Goal: Task Accomplishment & Management: Complete application form

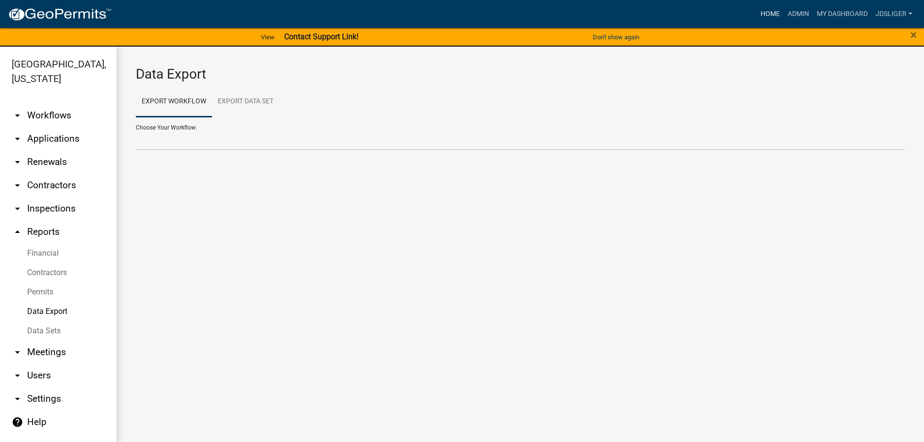
click at [774, 14] on link "Home" at bounding box center [770, 14] width 27 height 18
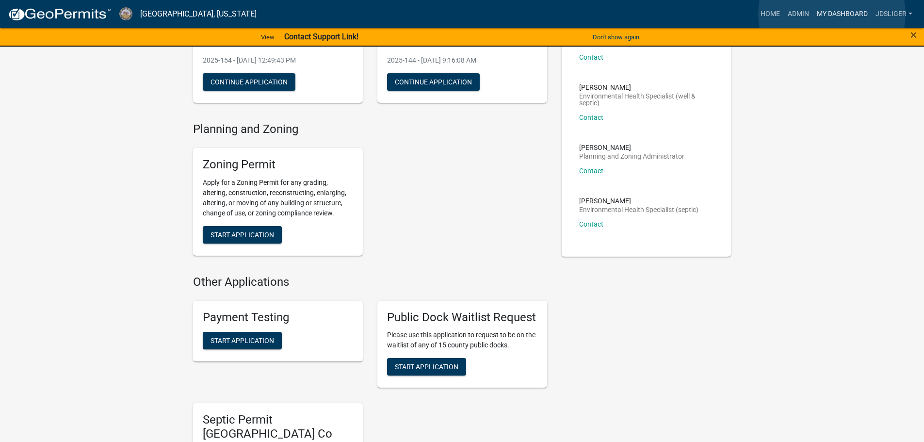
scroll to position [121, 0]
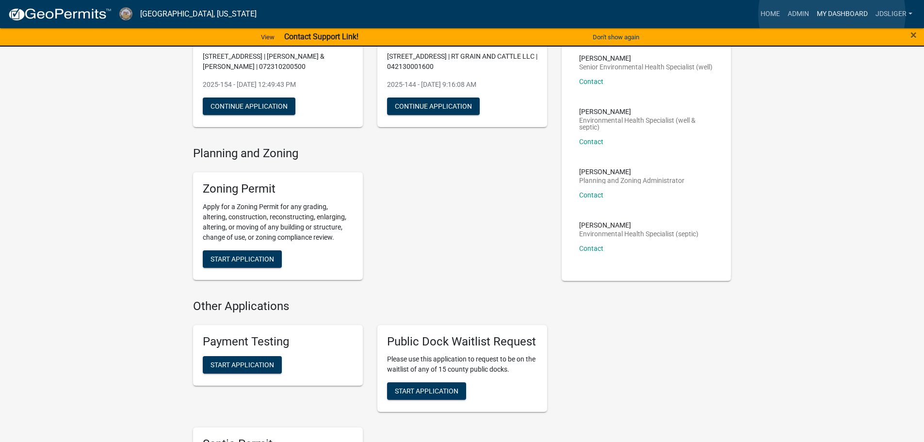
click at [832, 14] on link "My Dashboard" at bounding box center [842, 14] width 59 height 18
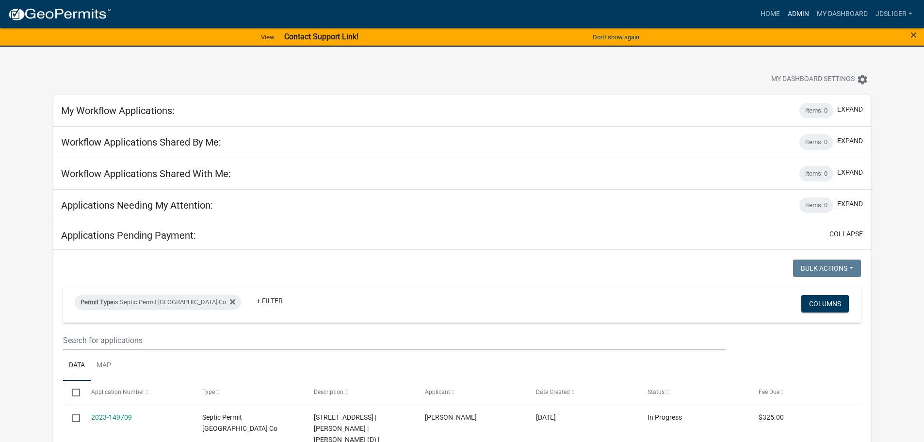
click at [792, 16] on link "Admin" at bounding box center [798, 14] width 29 height 18
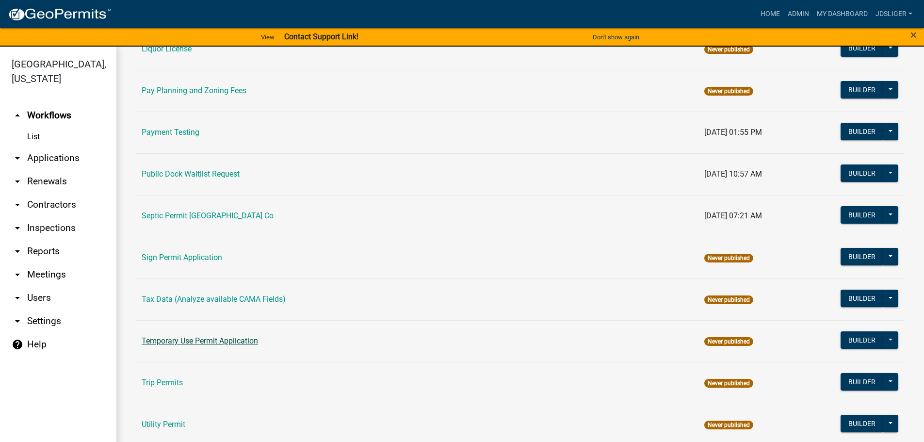
scroll to position [388, 0]
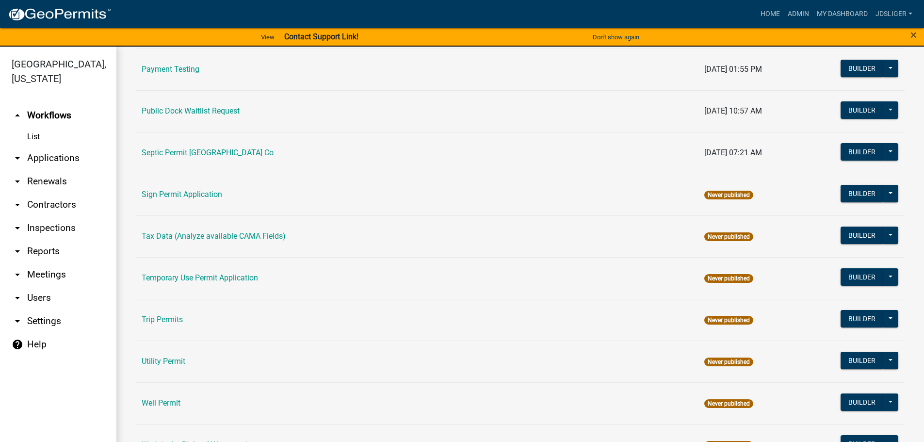
click at [228, 147] on td "Septic Permit [GEOGRAPHIC_DATA] Co" at bounding box center [417, 153] width 563 height 42
click at [229, 151] on link "Septic Permit [GEOGRAPHIC_DATA] Co" at bounding box center [208, 152] width 132 height 9
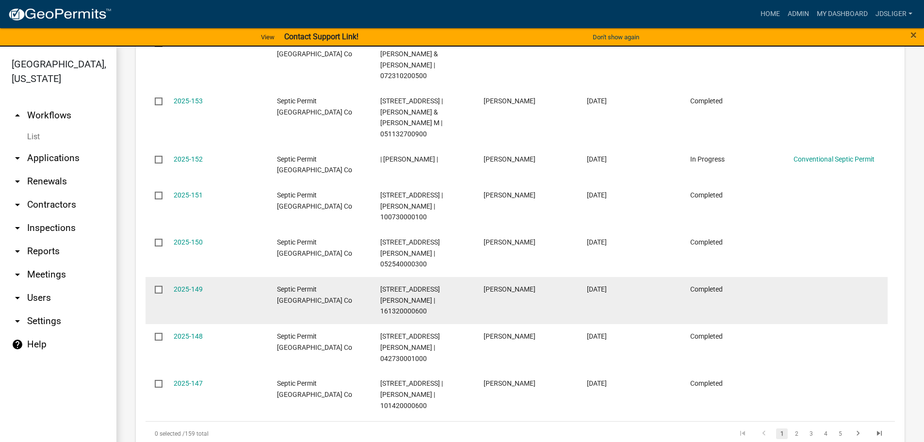
scroll to position [680, 0]
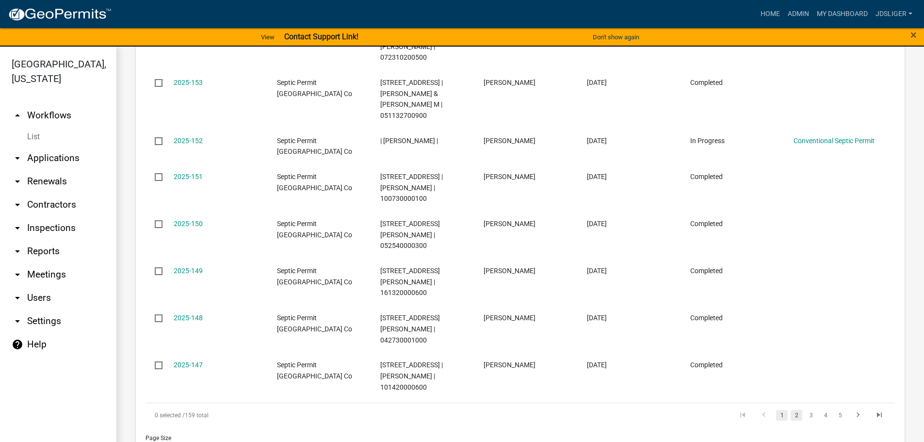
click at [791, 410] on link "2" at bounding box center [797, 415] width 12 height 11
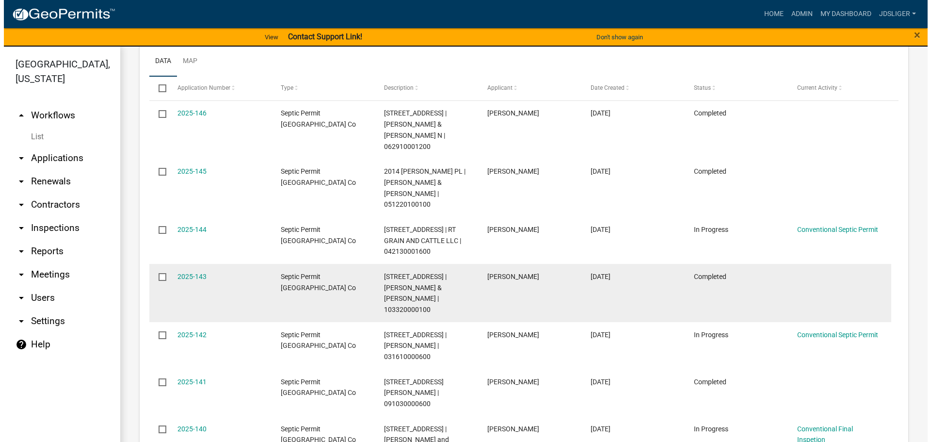
scroll to position [498, 0]
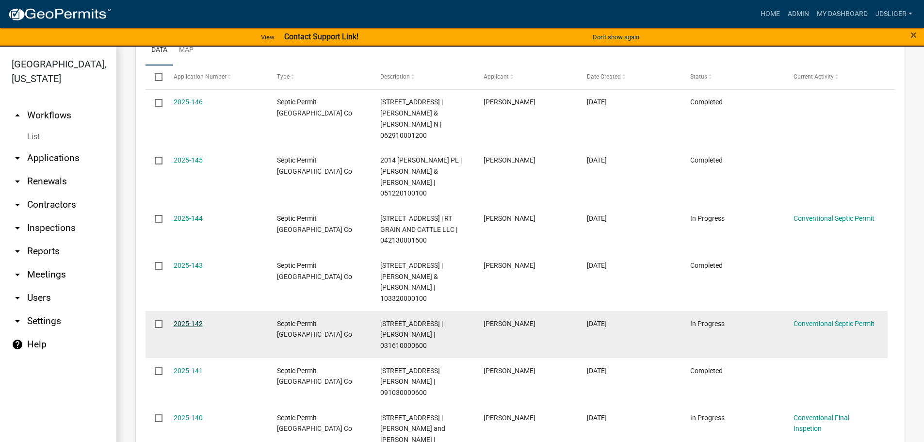
click at [194, 320] on link "2025-142" at bounding box center [188, 324] width 29 height 8
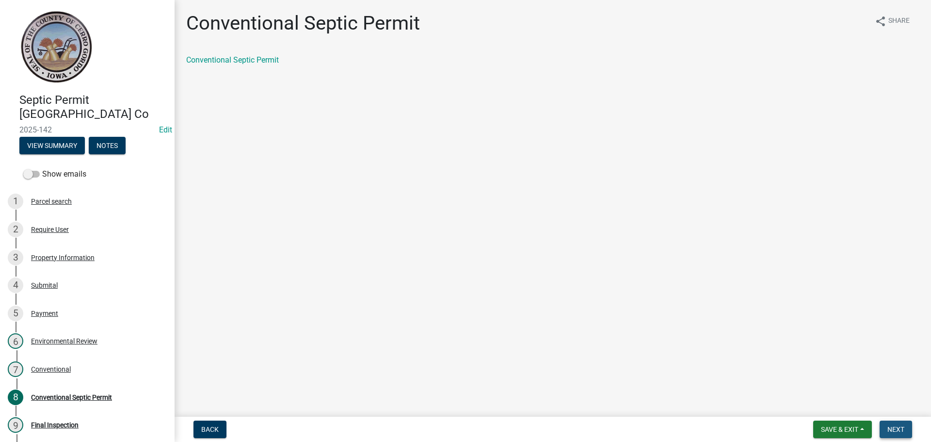
click at [888, 422] on button "Next" at bounding box center [896, 429] width 32 height 17
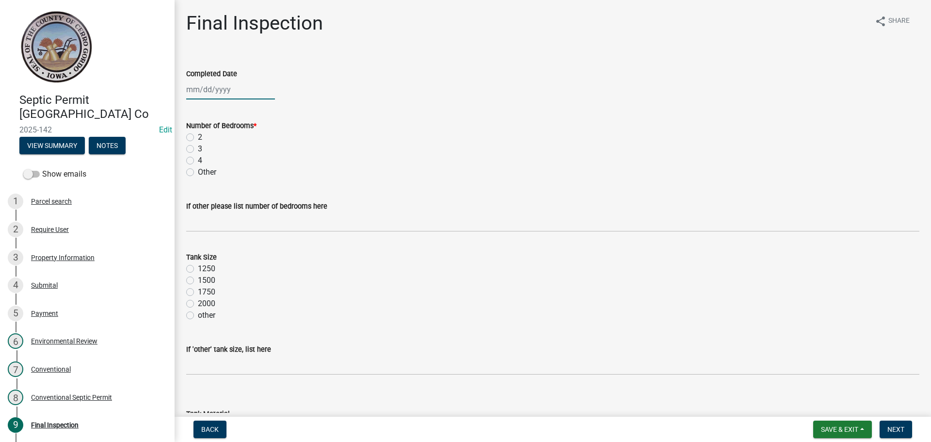
click at [248, 92] on div at bounding box center [230, 90] width 89 height 20
select select "9"
select select "2025"
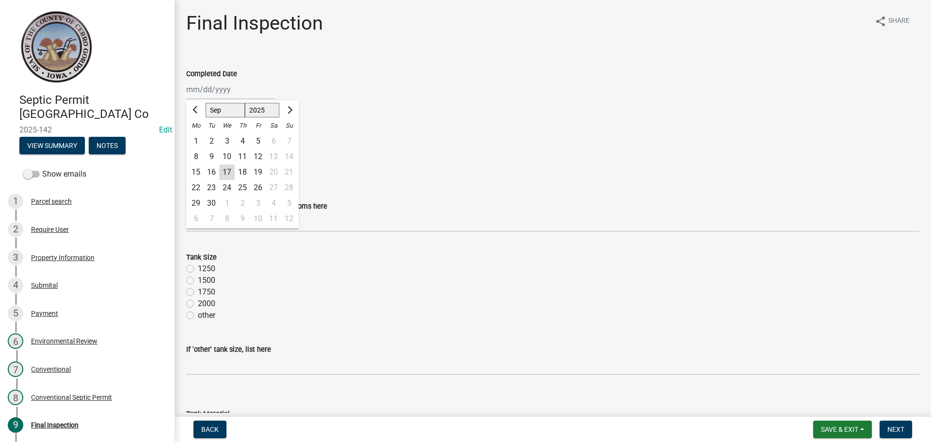
click at [253, 155] on div "12" at bounding box center [258, 157] width 16 height 16
type input "[DATE]"
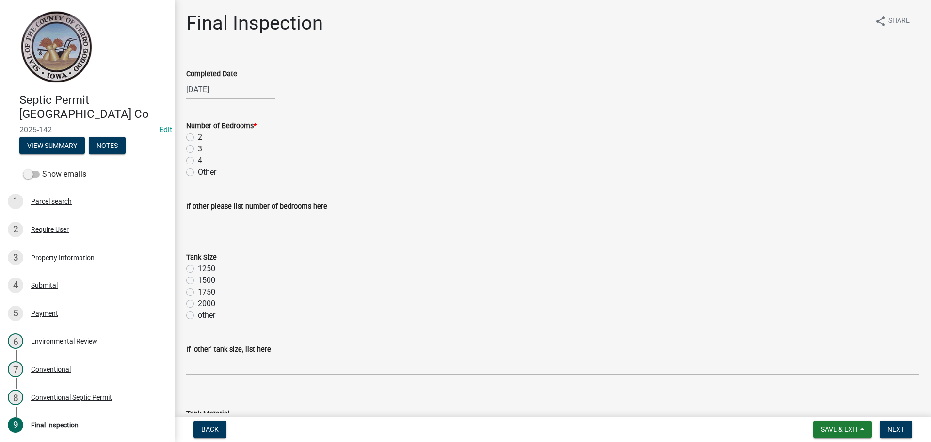
click at [198, 148] on label "3" at bounding box center [200, 149] width 4 height 12
click at [198, 148] on input "3" at bounding box center [201, 146] width 6 height 6
radio input "true"
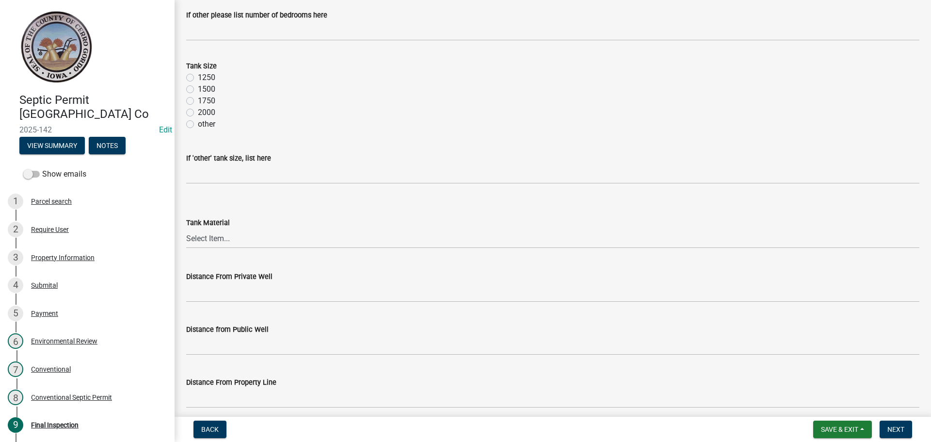
scroll to position [194, 0]
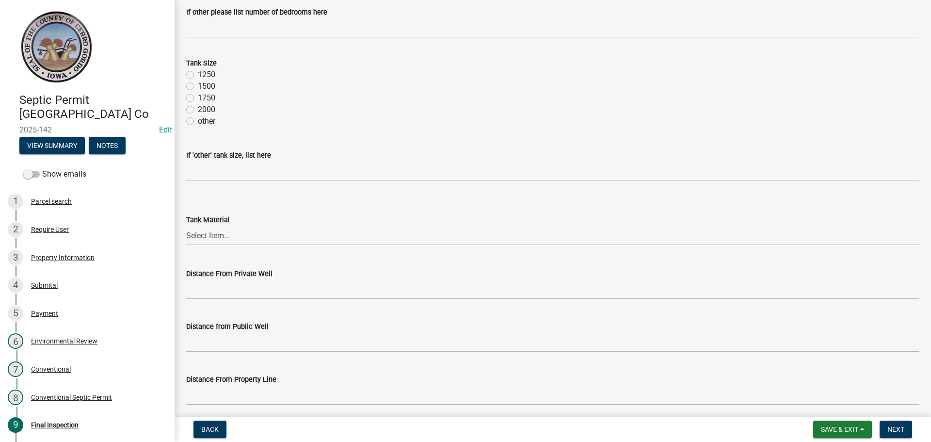
click at [198, 85] on label "1500" at bounding box center [206, 87] width 17 height 12
click at [198, 85] on input "1500" at bounding box center [201, 84] width 6 height 6
radio input "true"
click at [209, 230] on select "Select Item... Metal Plastic Fiberglass Concrete other" at bounding box center [552, 236] width 733 height 20
click at [186, 226] on select "Select Item... Metal Plastic Fiberglass Concrete other" at bounding box center [552, 236] width 733 height 20
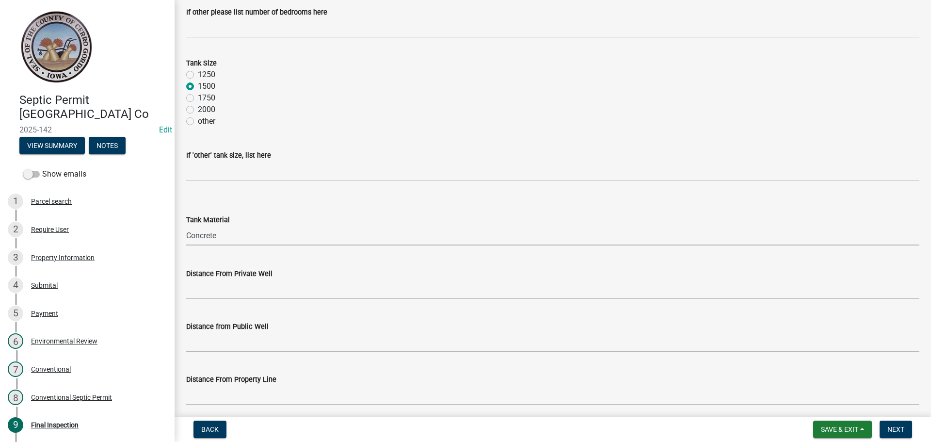
select select "7f9acfdd-a4c9-4989-85be-c27d69f4963c"
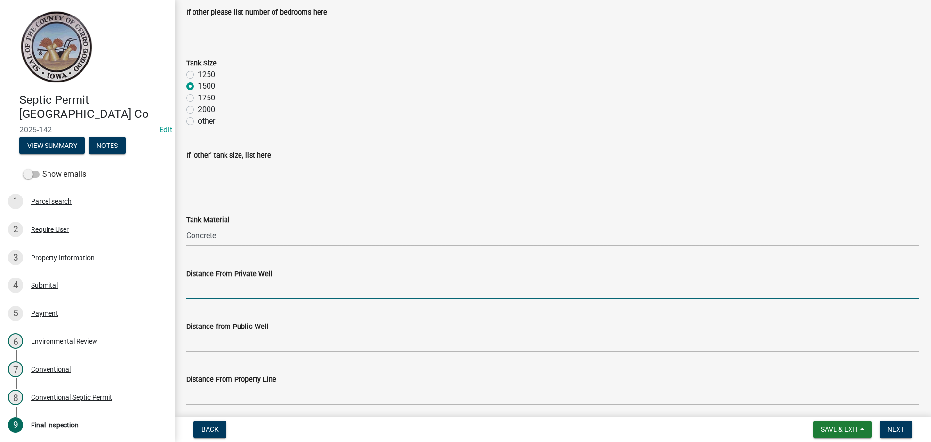
click at [210, 281] on input "Distance From Private Well" at bounding box center [552, 289] width 733 height 20
type input "> 100'"
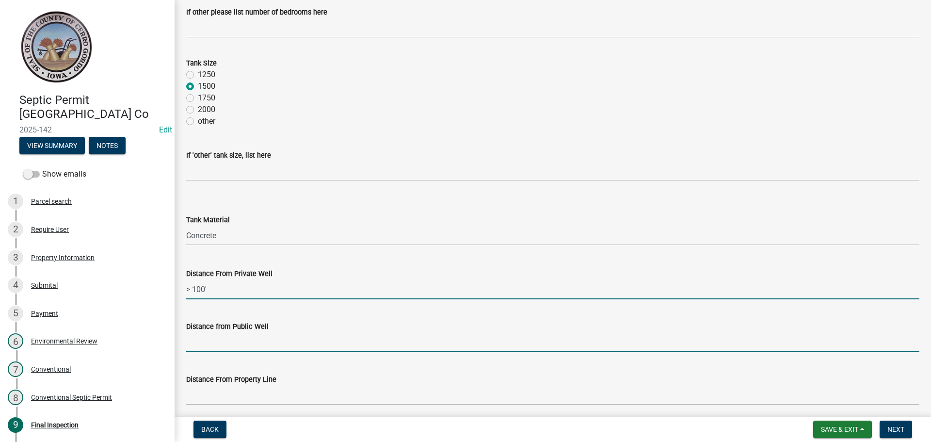
click at [218, 340] on input "Distance from Public Well" at bounding box center [552, 342] width 733 height 20
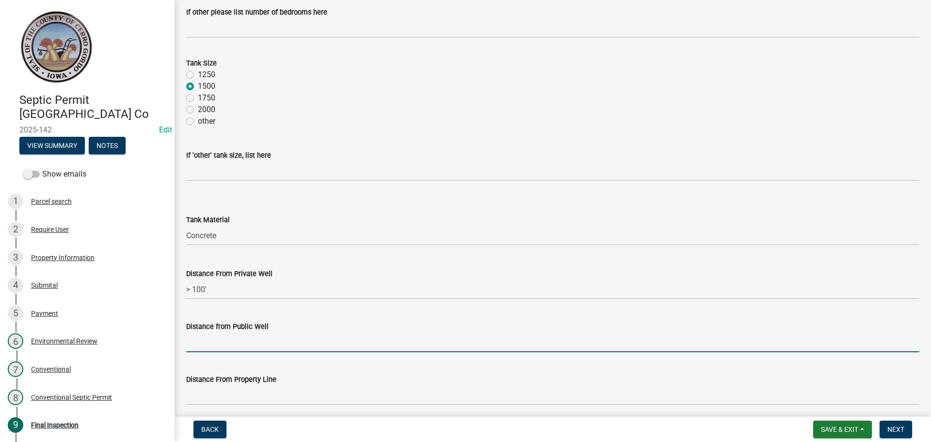
type input "N/A"
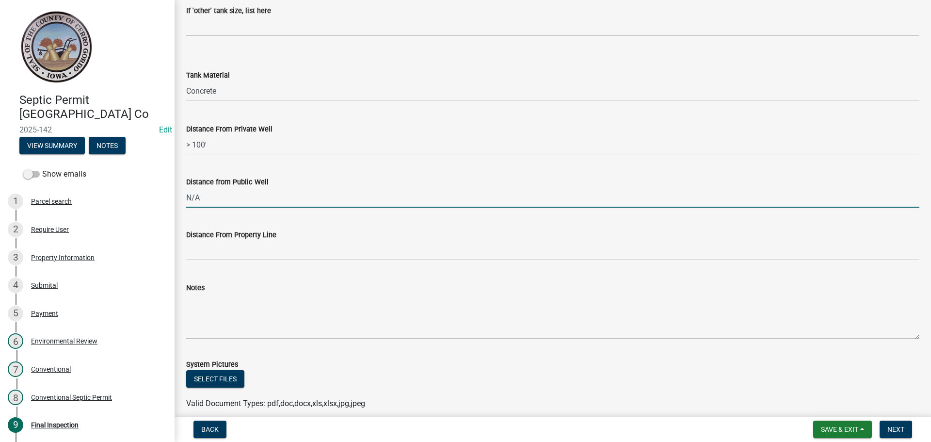
scroll to position [340, 0]
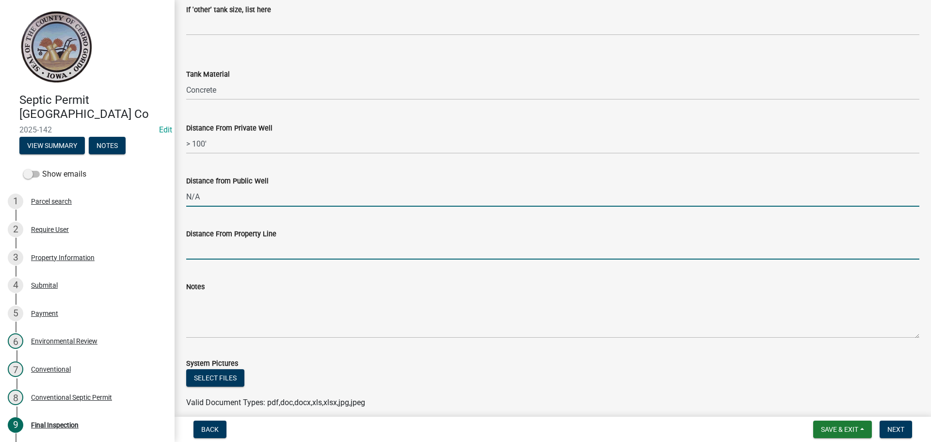
click at [212, 247] on input "Distance From Property Line" at bounding box center [552, 250] width 733 height 20
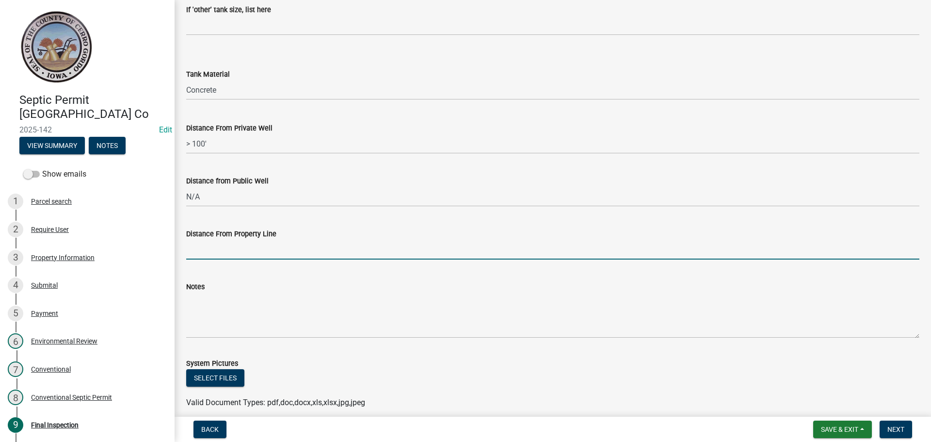
type input "N/A"
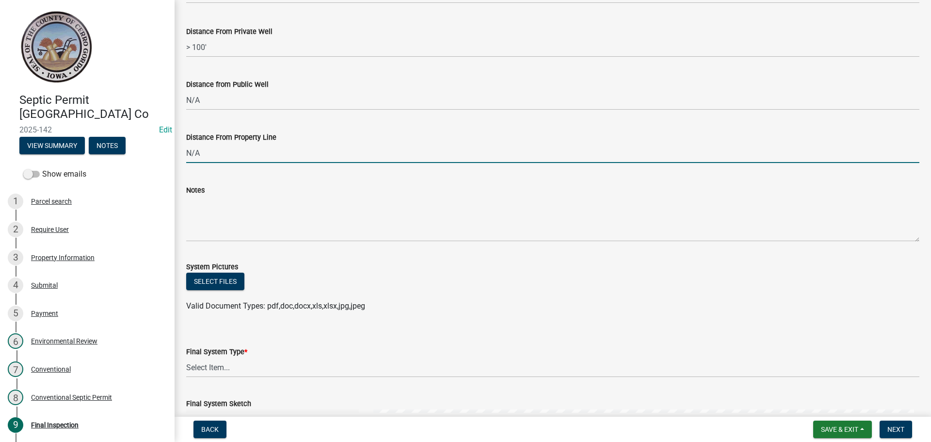
scroll to position [437, 0]
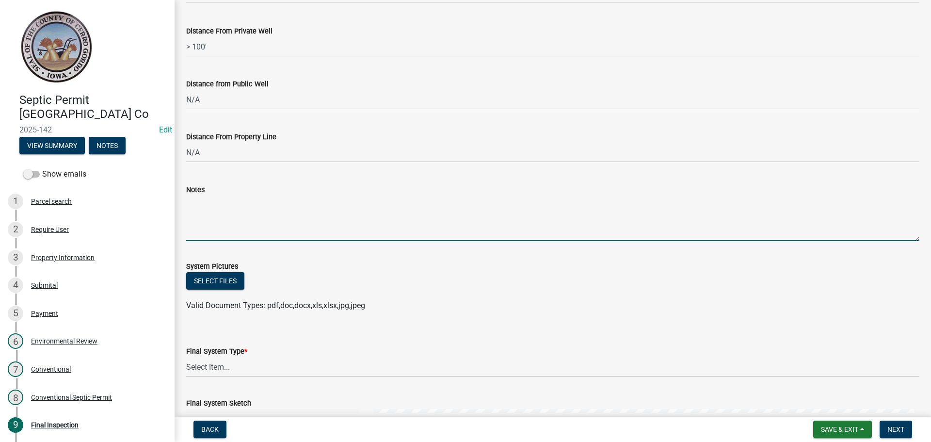
click at [214, 211] on textarea "Notes" at bounding box center [552, 218] width 733 height 46
type textarea "T"
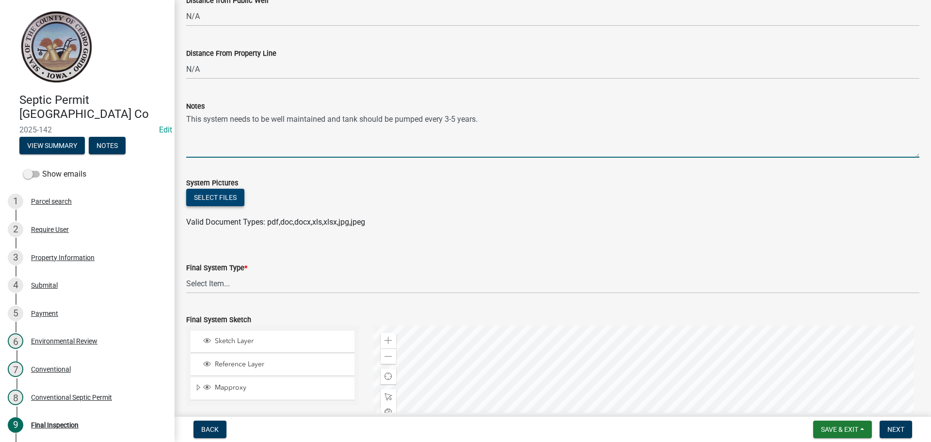
scroll to position [534, 0]
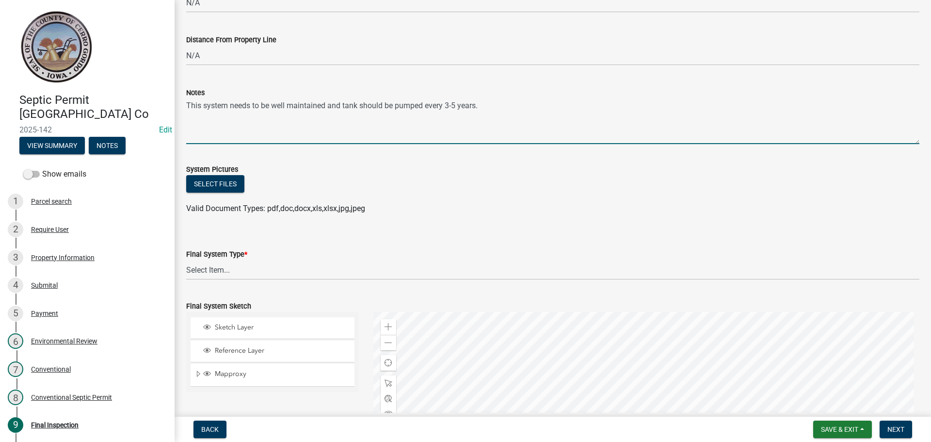
type textarea "This system needs to be well maintained and tank should be pumped every 3-5 yea…"
click at [228, 170] on label "System Pictures" at bounding box center [212, 169] width 52 height 7
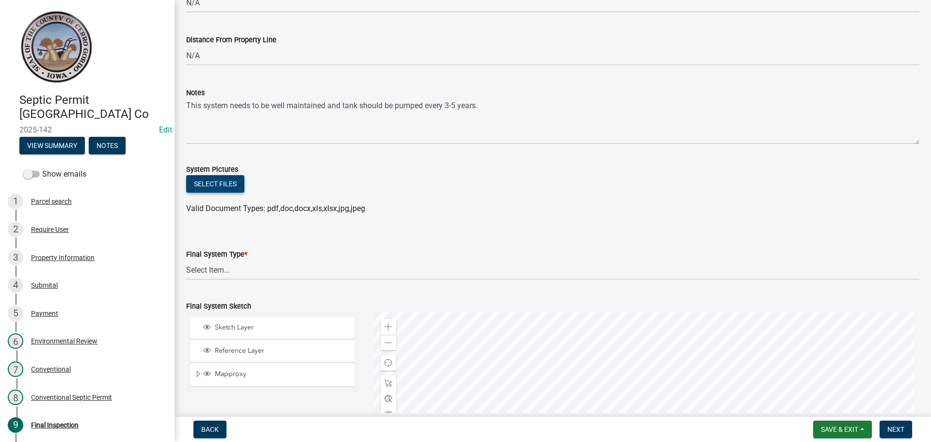
click at [232, 177] on button "Select files" at bounding box center [215, 183] width 58 height 17
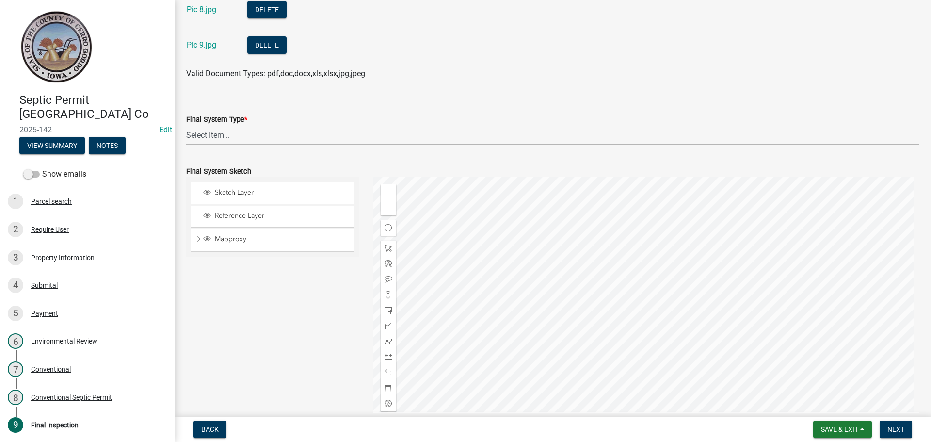
scroll to position [970, 0]
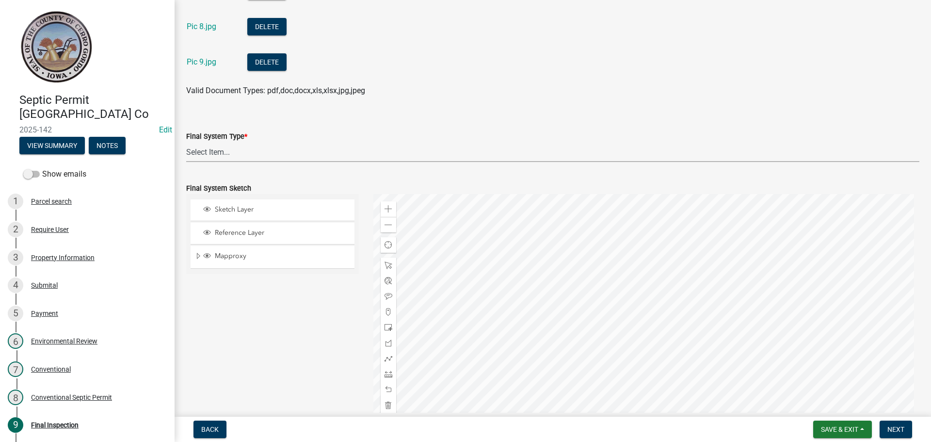
click at [216, 154] on select "Select Item... 15" Chamber Advantex Chamber--24" Chamber--36" Conventional w/Sa…" at bounding box center [552, 152] width 733 height 20
click at [186, 142] on select "Select Item... 15" Chamber Advantex Chamber--24" Chamber--36" Conventional w/Sa…" at bounding box center [552, 152] width 733 height 20
select select "b84ace5b-0192-4fc7-b901-2001c8062e4a"
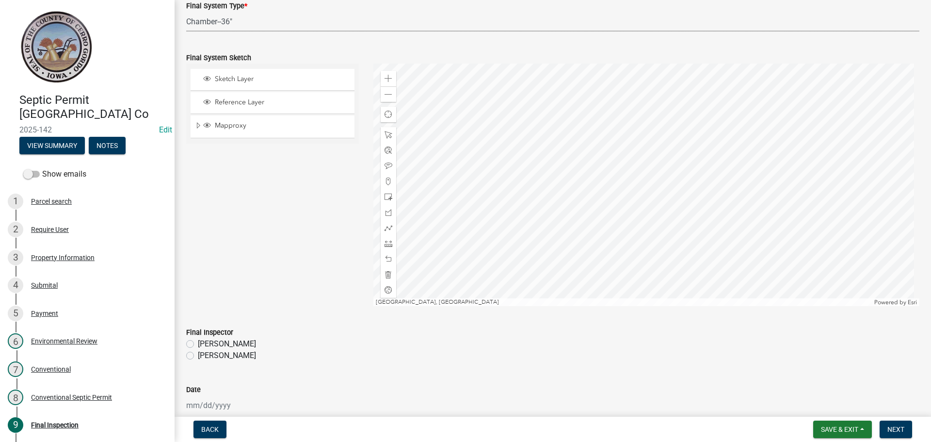
scroll to position [1116, 0]
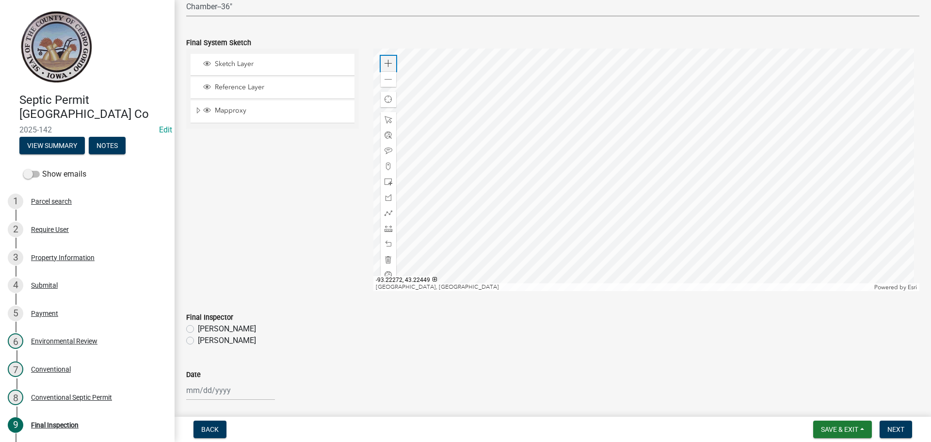
click at [382, 65] on div "Zoom in" at bounding box center [389, 64] width 16 height 16
click at [385, 65] on span at bounding box center [389, 64] width 8 height 8
click at [433, 93] on div at bounding box center [646, 170] width 547 height 243
click at [477, 208] on div at bounding box center [646, 170] width 547 height 243
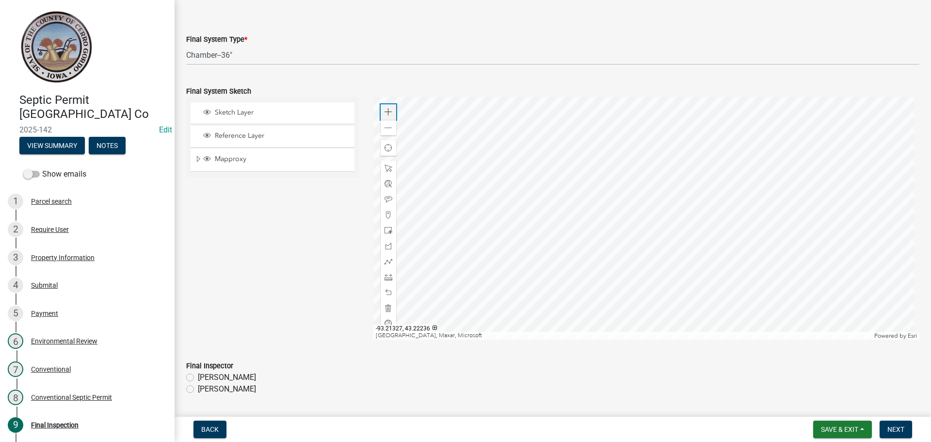
click at [387, 110] on span at bounding box center [389, 112] width 8 height 8
click at [508, 260] on div at bounding box center [646, 218] width 547 height 243
click at [528, 226] on div at bounding box center [646, 218] width 547 height 243
click at [389, 114] on span at bounding box center [389, 112] width 8 height 8
click at [510, 127] on div at bounding box center [646, 218] width 547 height 243
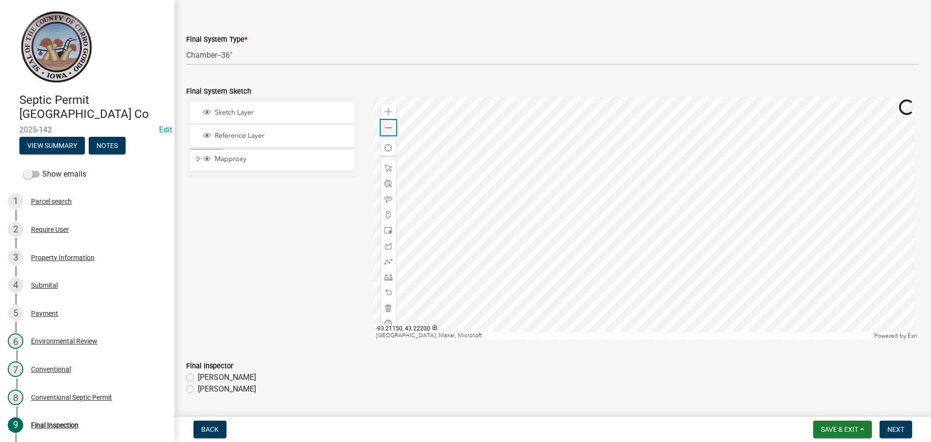
click at [388, 131] on span at bounding box center [389, 128] width 8 height 8
click at [386, 230] on span at bounding box center [389, 231] width 8 height 8
click at [582, 210] on div at bounding box center [646, 218] width 547 height 243
click at [579, 184] on div at bounding box center [646, 218] width 547 height 243
click at [393, 259] on div at bounding box center [389, 262] width 16 height 16
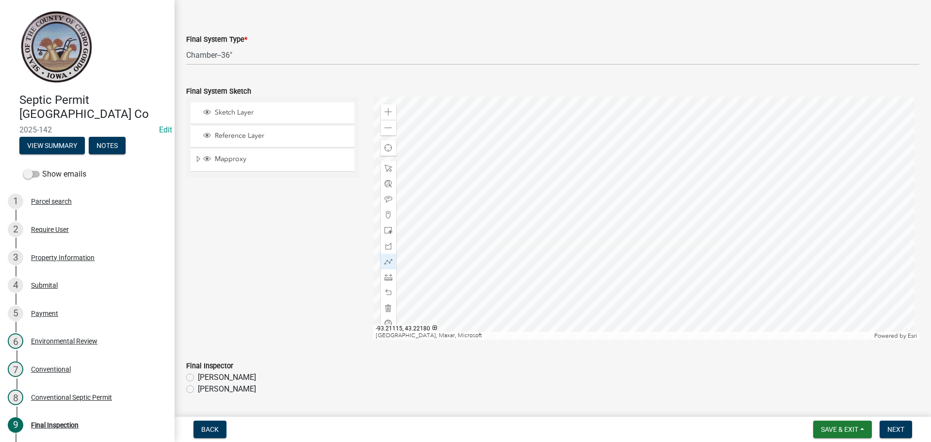
click at [581, 225] on div at bounding box center [646, 218] width 547 height 243
click at [580, 210] on div at bounding box center [646, 218] width 547 height 243
click at [557, 219] on div at bounding box center [646, 218] width 547 height 243
click at [580, 214] on div at bounding box center [646, 218] width 547 height 243
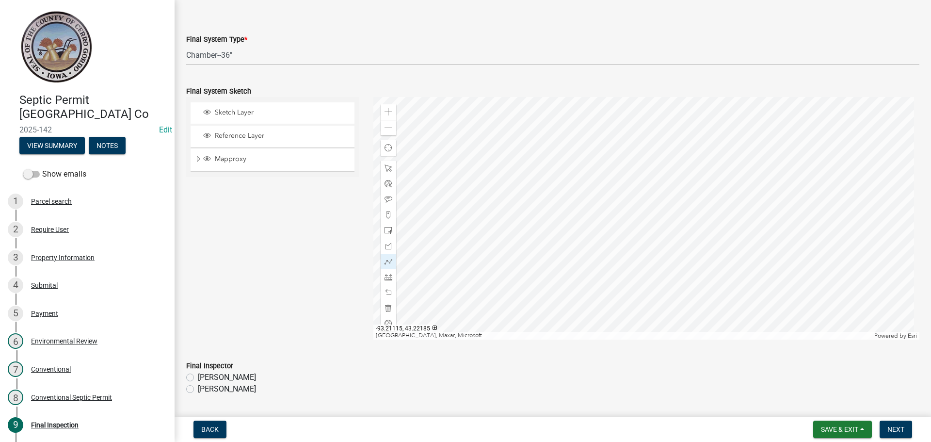
click at [580, 214] on div at bounding box center [646, 218] width 547 height 243
click at [579, 200] on div at bounding box center [646, 218] width 547 height 243
click at [578, 183] on div at bounding box center [646, 218] width 547 height 243
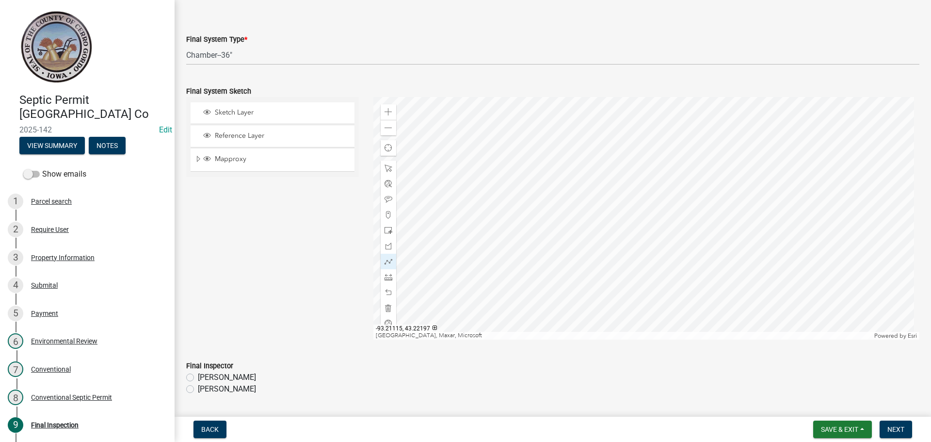
click at [580, 182] on div at bounding box center [646, 218] width 547 height 243
click at [593, 182] on div at bounding box center [646, 218] width 547 height 243
click at [593, 130] on div at bounding box center [646, 218] width 547 height 243
click at [578, 180] on div at bounding box center [646, 218] width 547 height 243
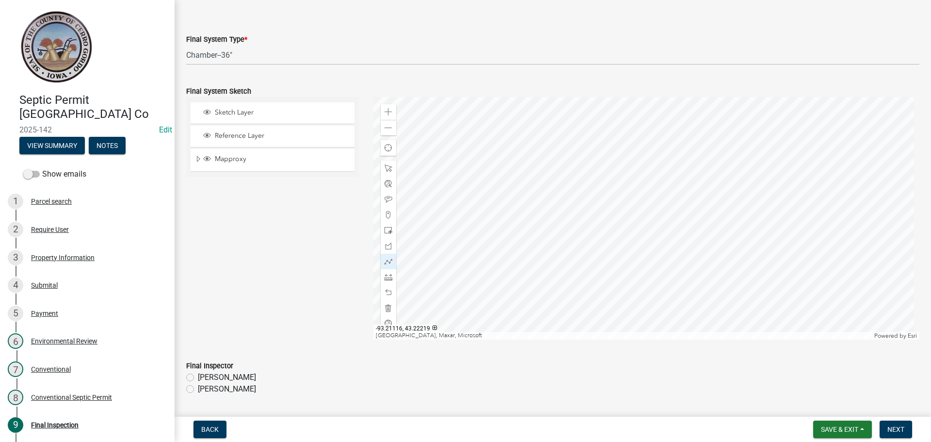
click at [579, 129] on div at bounding box center [646, 218] width 547 height 243
click at [575, 182] on div at bounding box center [646, 218] width 547 height 243
click at [567, 182] on div at bounding box center [646, 218] width 547 height 243
click at [569, 129] on div at bounding box center [646, 218] width 547 height 243
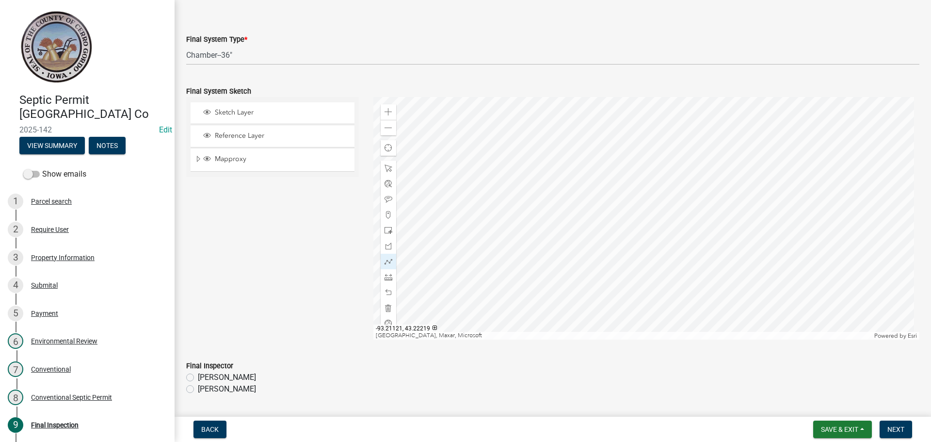
click at [569, 129] on div at bounding box center [646, 218] width 547 height 243
click at [569, 130] on div at bounding box center [646, 218] width 547 height 243
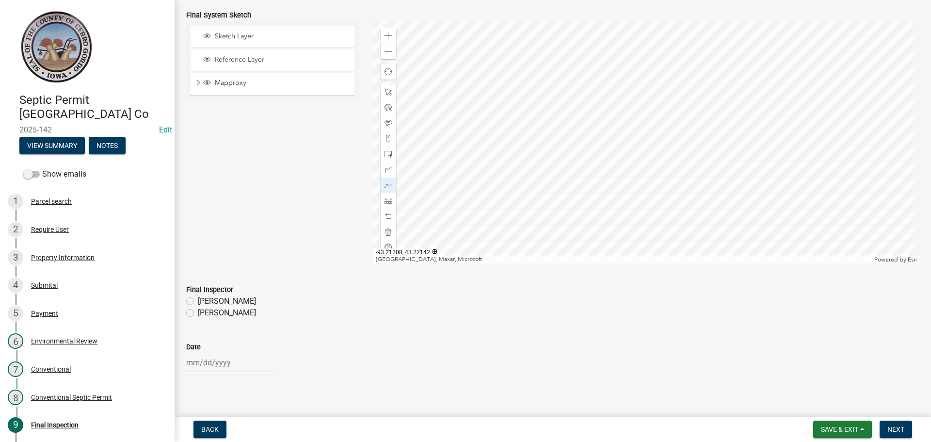
scroll to position [1150, 0]
click at [198, 305] on label "[PERSON_NAME]" at bounding box center [227, 307] width 58 height 12
click at [198, 305] on input "[PERSON_NAME]" at bounding box center [201, 304] width 6 height 6
radio input "true"
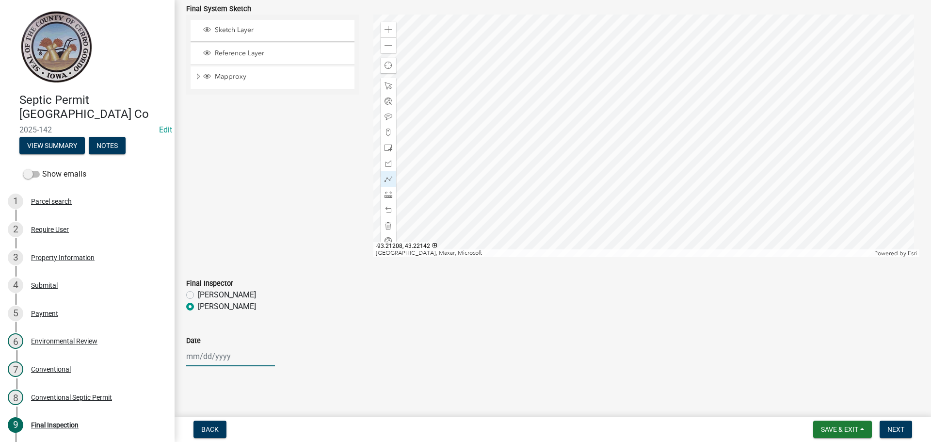
click at [215, 361] on div at bounding box center [230, 356] width 89 height 20
select select "9"
select select "2025"
click at [257, 272] on div "12" at bounding box center [258, 274] width 16 height 16
type input "[DATE]"
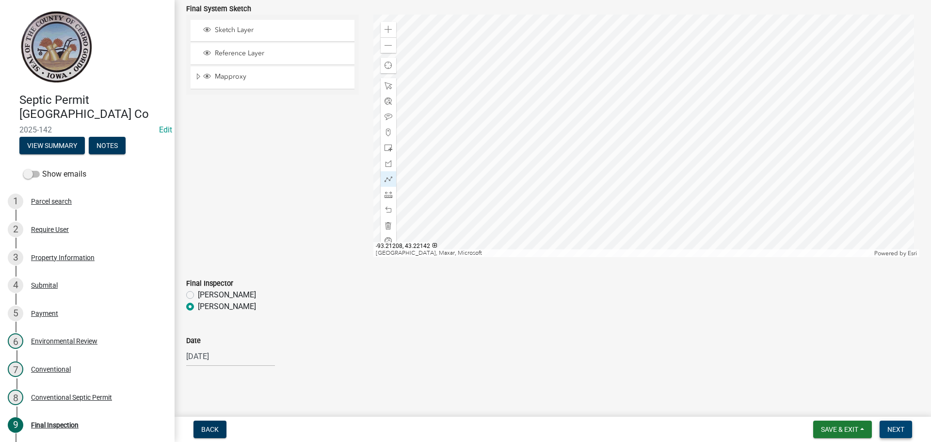
click at [891, 428] on span "Next" at bounding box center [896, 429] width 17 height 8
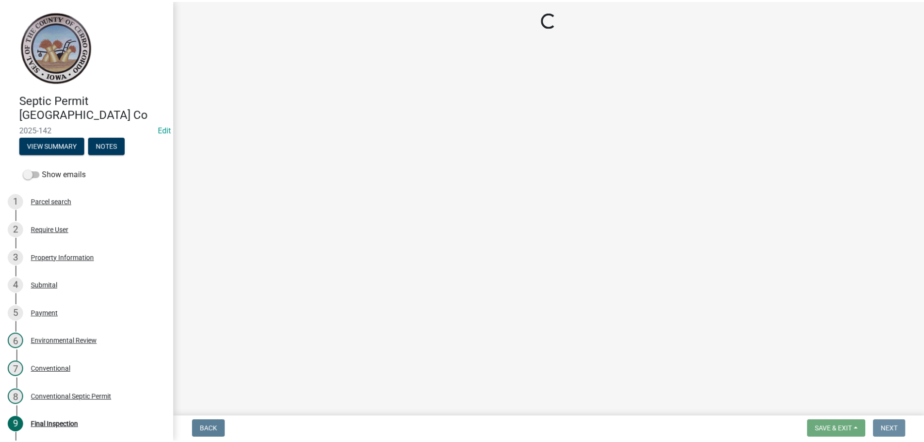
scroll to position [0, 0]
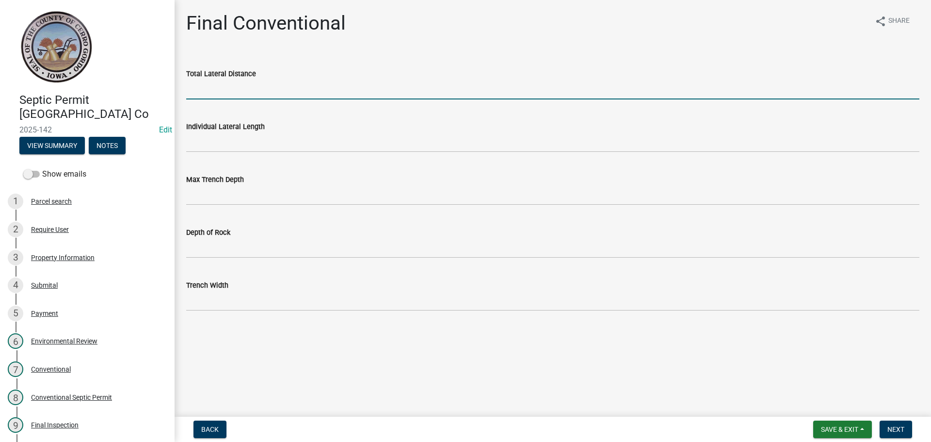
click at [210, 84] on input "Total Lateral Distance" at bounding box center [552, 90] width 733 height 20
type input "300'"
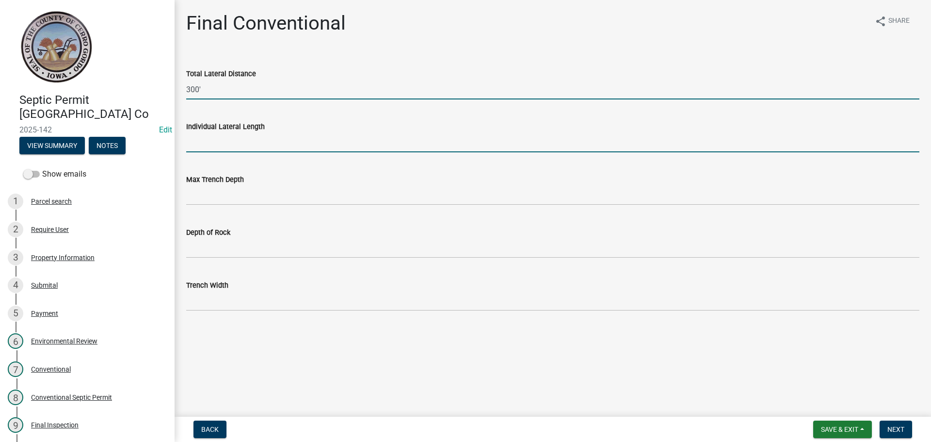
click at [221, 137] on input "Individual Lateral Length" at bounding box center [552, 142] width 733 height 20
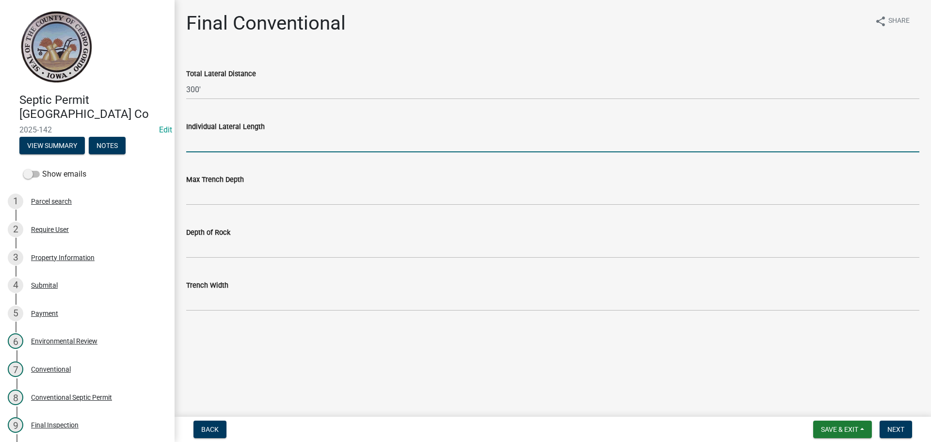
type input "100'"
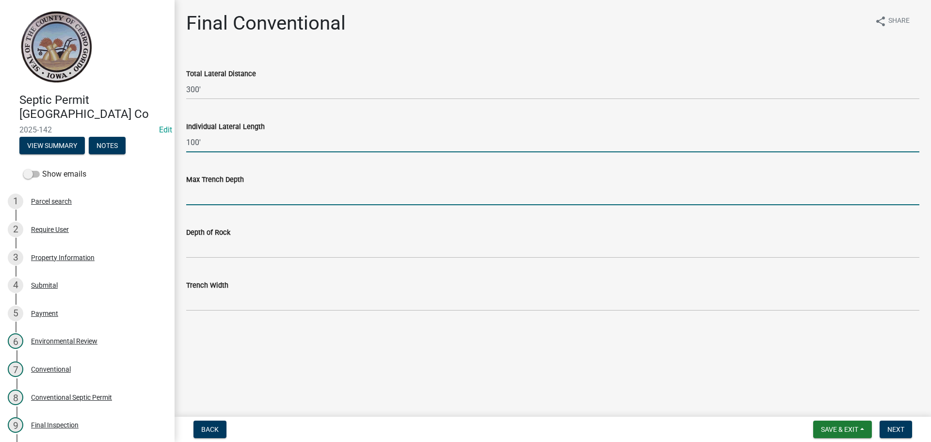
click at [211, 197] on input "Max Trench Depth" at bounding box center [552, 195] width 733 height 20
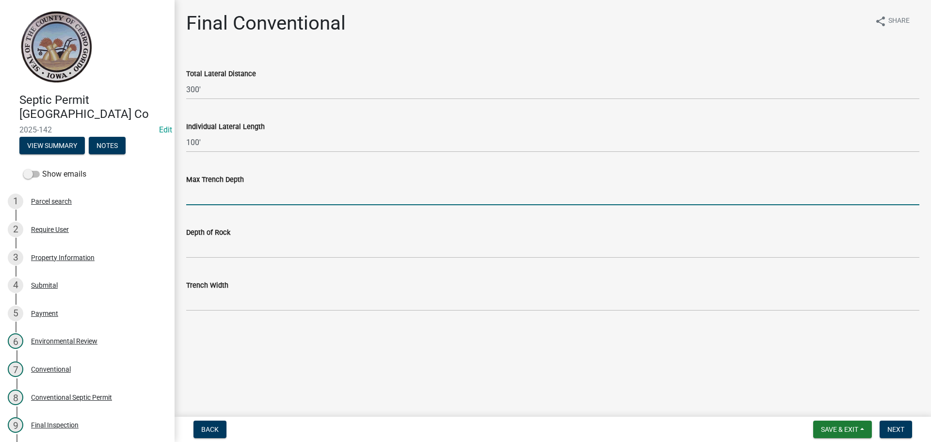
type input "36""
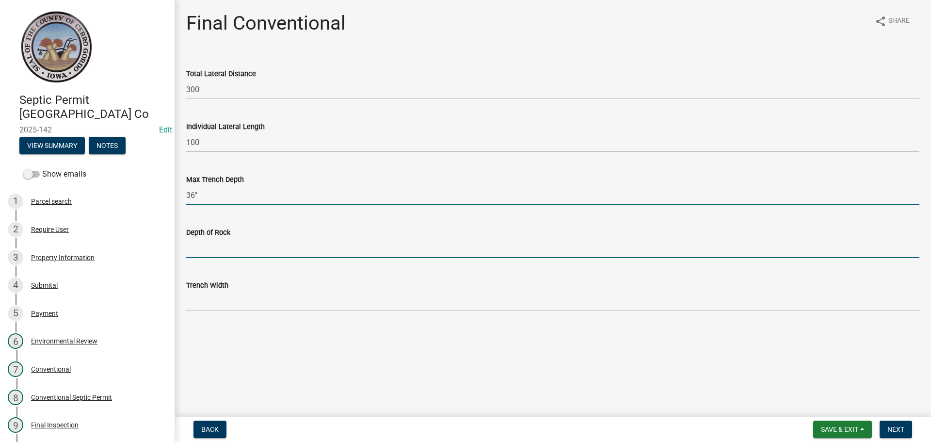
click at [225, 257] on input "Depth of Rock" at bounding box center [552, 248] width 733 height 20
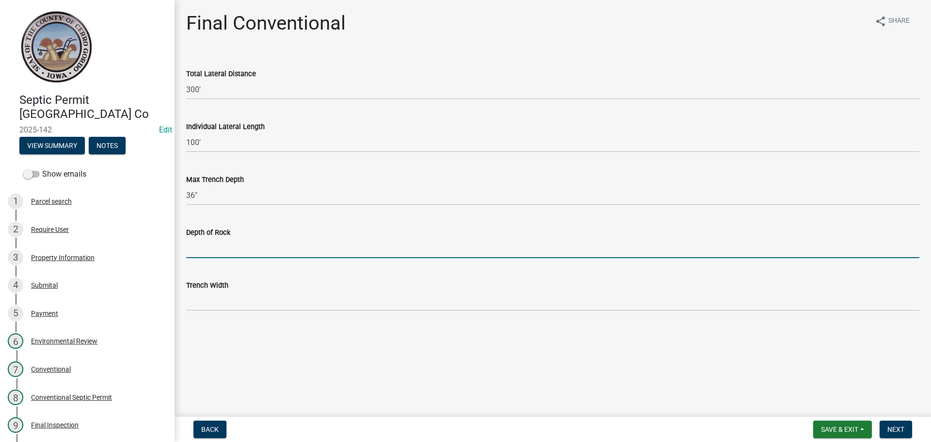
type input "N/A"
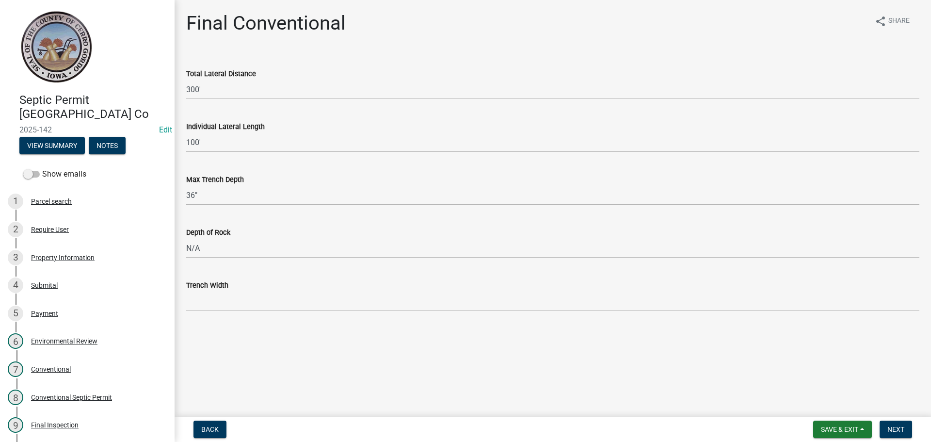
drag, startPoint x: 218, startPoint y: 291, endPoint x: 214, endPoint y: 297, distance: 7.4
click at [218, 292] on form "Trench Width" at bounding box center [552, 295] width 733 height 32
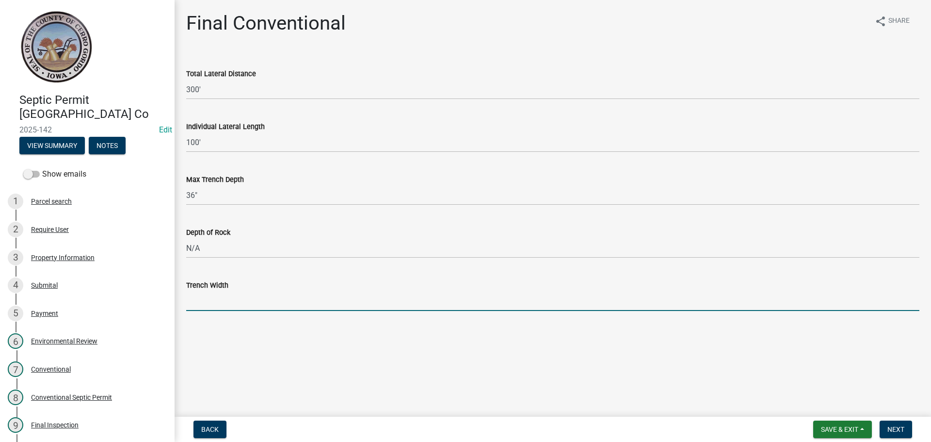
click at [214, 304] on input "Trench Width" at bounding box center [552, 301] width 733 height 20
type input "36""
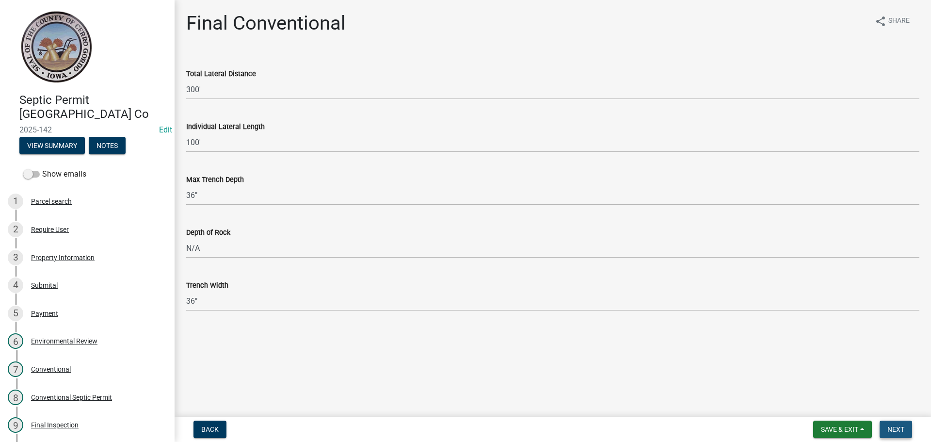
drag, startPoint x: 896, startPoint y: 421, endPoint x: 899, endPoint y: 425, distance: 5.7
click at [897, 423] on button "Next" at bounding box center [896, 429] width 32 height 17
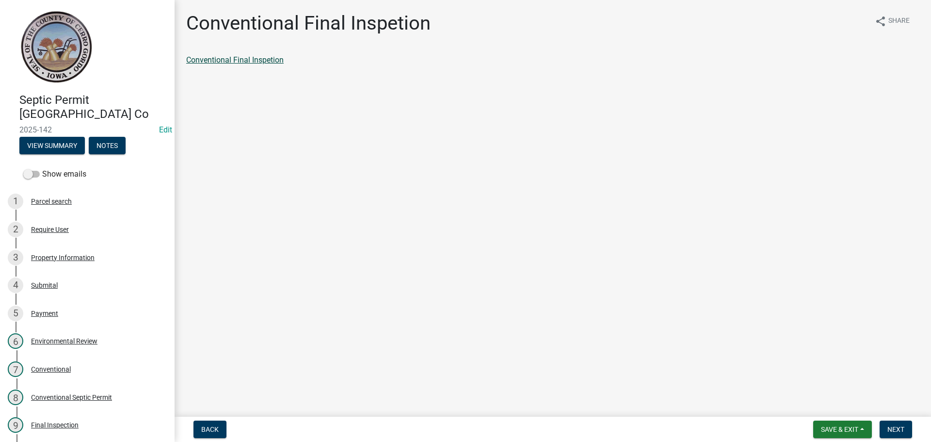
click at [249, 63] on link "Conventional Final Inspetion" at bounding box center [234, 59] width 97 height 9
click at [902, 426] on span "Next" at bounding box center [896, 429] width 17 height 8
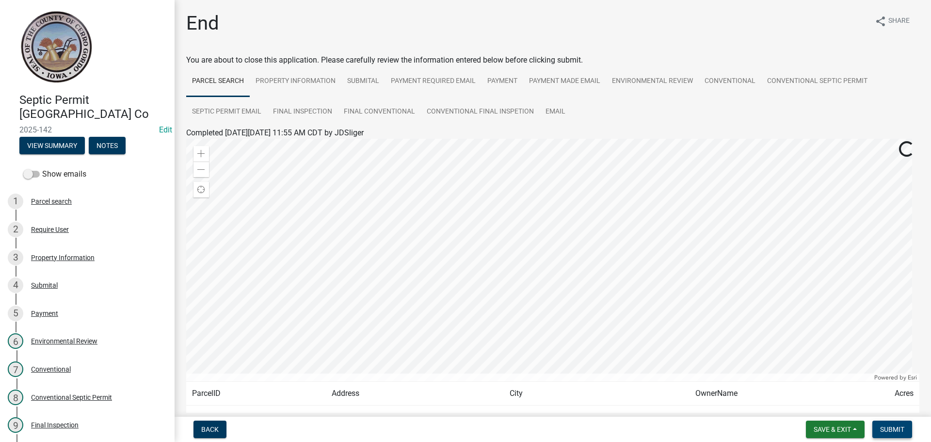
click at [894, 424] on button "Submit" at bounding box center [893, 429] width 40 height 17
